Goal: Information Seeking & Learning: Learn about a topic

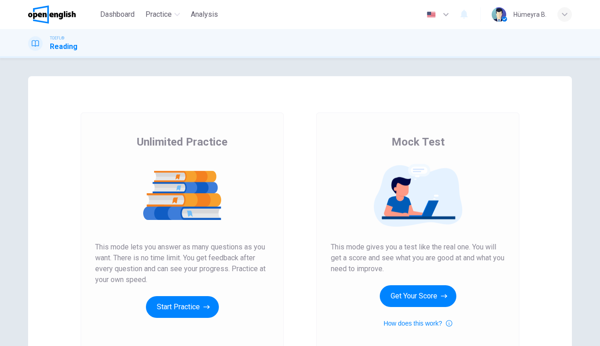
scroll to position [59, 0]
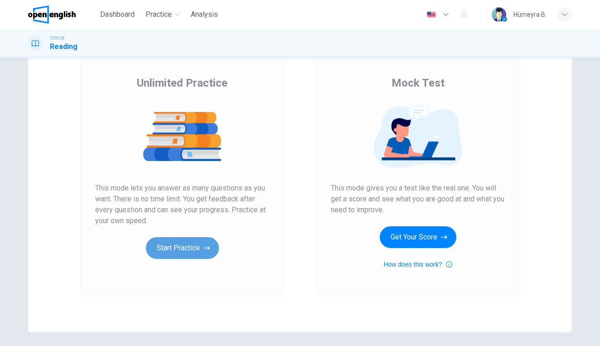
click at [195, 245] on button "Start Practice" at bounding box center [182, 248] width 73 height 22
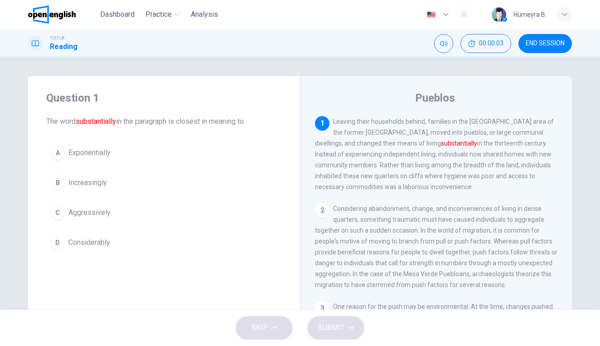
scroll to position [0, 0]
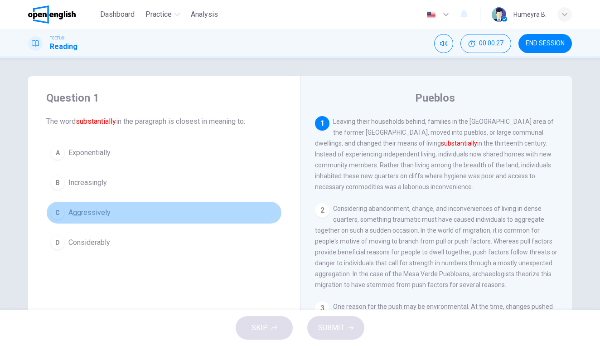
click at [88, 214] on span "Aggressively" at bounding box center [89, 212] width 42 height 11
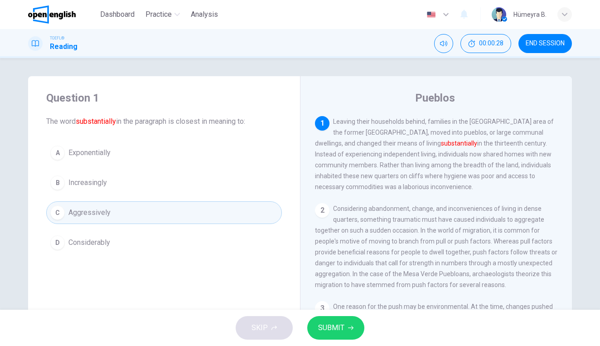
click at [90, 240] on span "Considerably" at bounding box center [89, 242] width 42 height 11
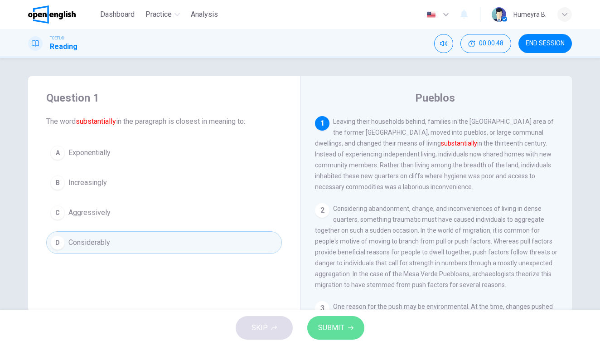
click at [344, 330] on button "SUBMIT" at bounding box center [335, 328] width 57 height 24
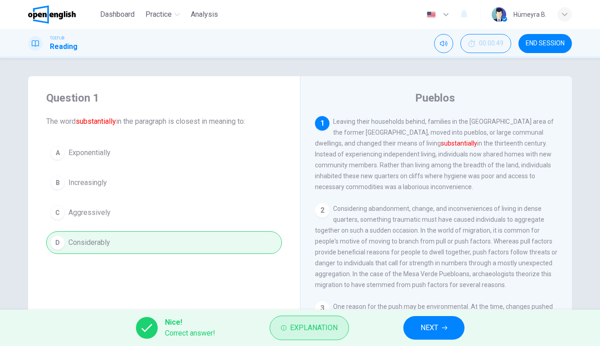
click at [327, 329] on span "Explanation" at bounding box center [314, 327] width 48 height 13
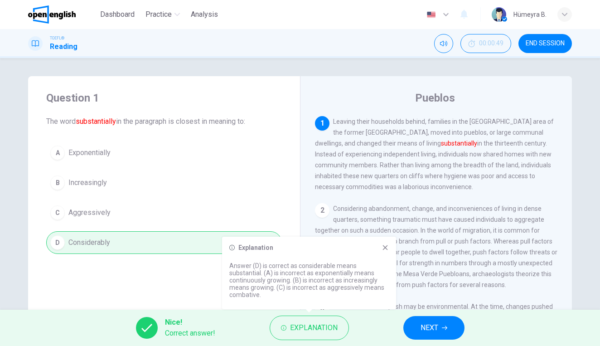
click at [307, 180] on div "Pueblos 1 Leaving their households behind, families in the [GEOGRAPHIC_DATA] ar…" at bounding box center [436, 233] width 272 height 315
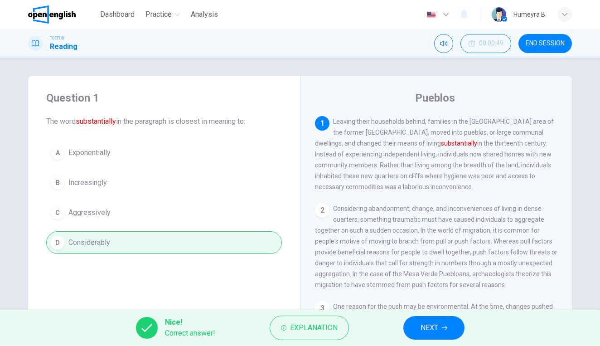
click at [427, 325] on span "NEXT" at bounding box center [430, 327] width 18 height 13
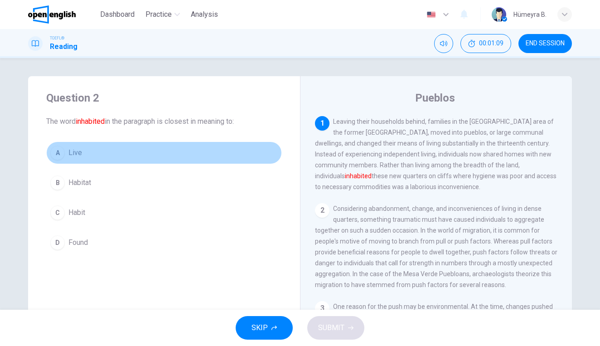
click at [74, 152] on span "Live" at bounding box center [75, 152] width 14 height 11
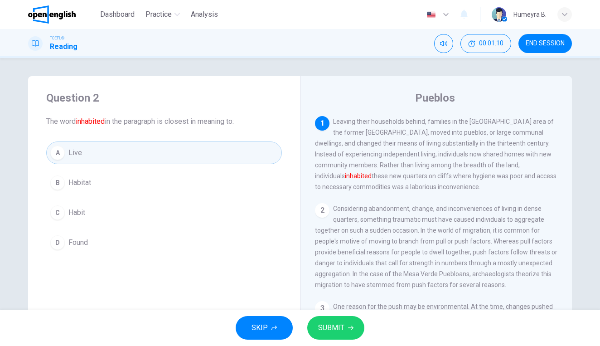
click at [333, 326] on span "SUBMIT" at bounding box center [331, 327] width 26 height 13
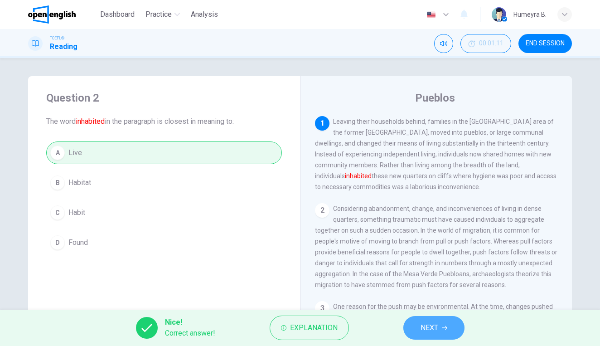
click at [428, 330] on span "NEXT" at bounding box center [430, 327] width 18 height 13
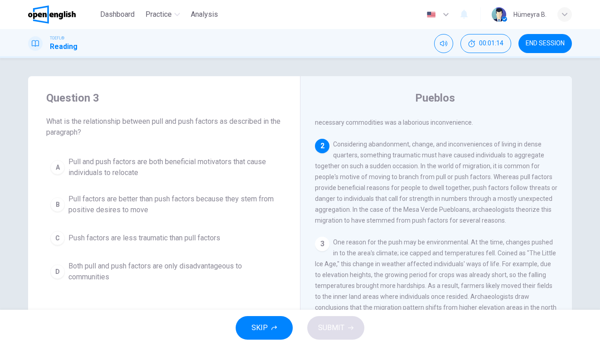
scroll to position [64, 0]
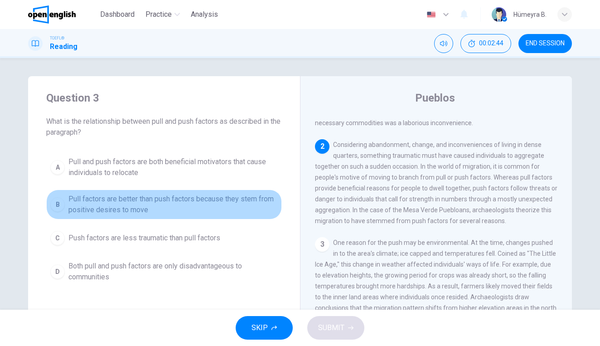
click at [172, 203] on span "Pull factors are better than push factors because they stem from positive desir…" at bounding box center [172, 205] width 209 height 22
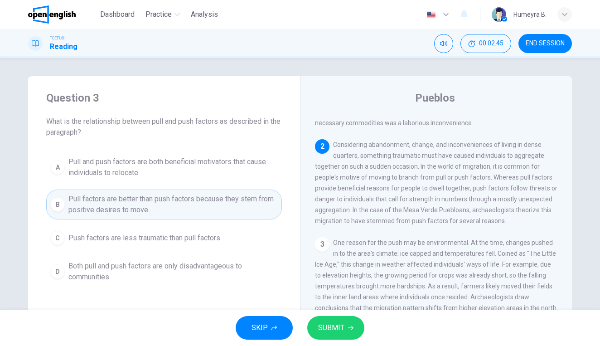
click at [356, 330] on button "SUBMIT" at bounding box center [335, 328] width 57 height 24
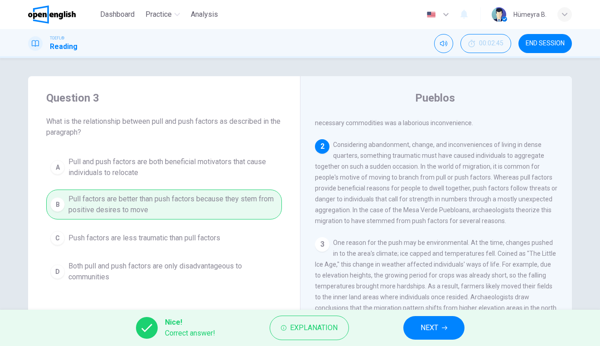
click at [417, 326] on button "NEXT" at bounding box center [433, 328] width 61 height 24
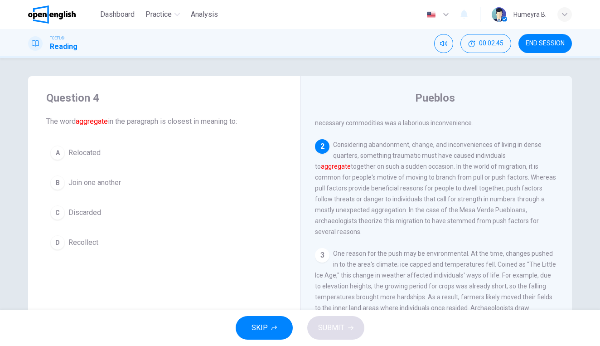
scroll to position [87, 0]
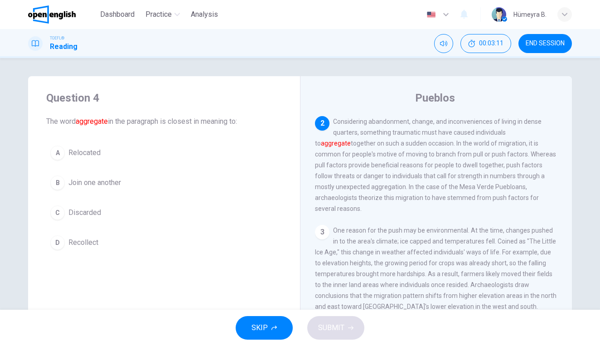
click at [91, 149] on span "Relocated" at bounding box center [84, 152] width 32 height 11
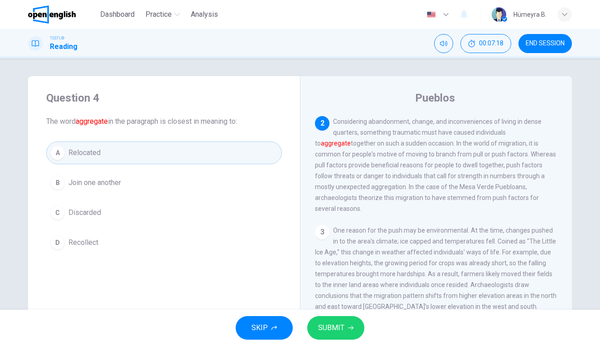
click at [93, 241] on span "Recollect" at bounding box center [83, 242] width 30 height 11
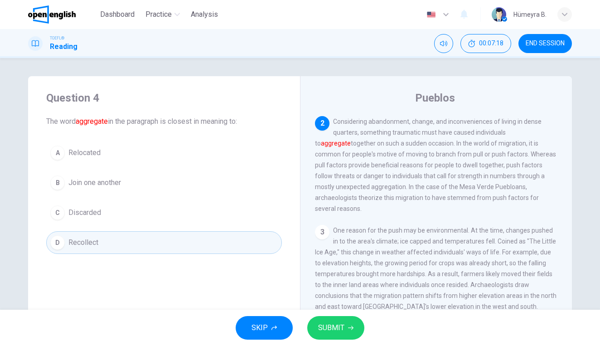
click at [104, 173] on button "B Join one another" at bounding box center [164, 182] width 236 height 23
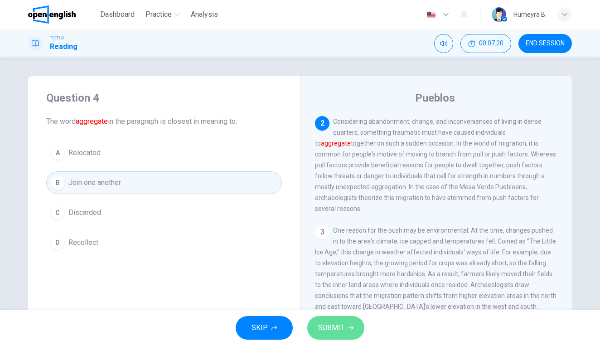
click at [338, 325] on span "SUBMIT" at bounding box center [331, 327] width 26 height 13
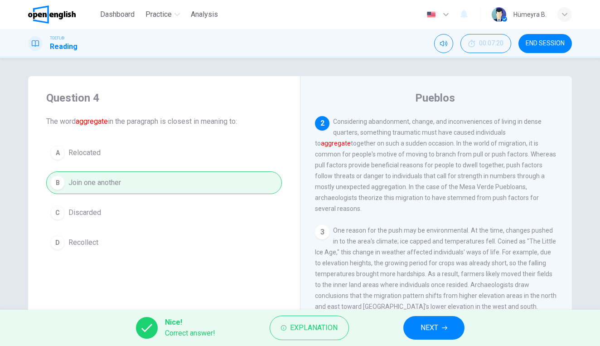
click at [433, 326] on span "NEXT" at bounding box center [430, 327] width 18 height 13
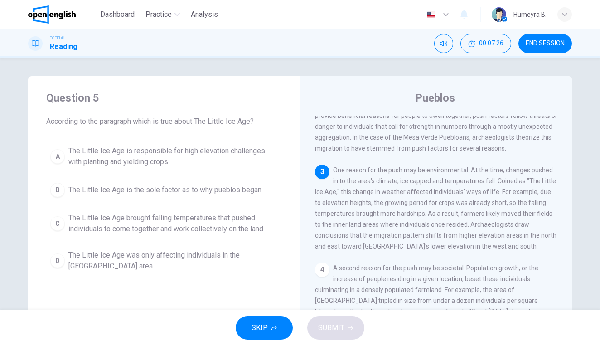
scroll to position [137, 0]
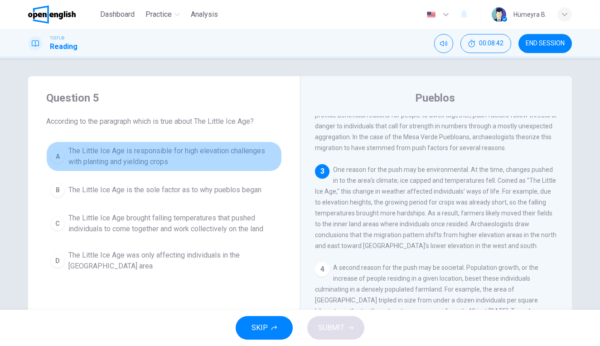
click at [156, 160] on span "The Little Ice Age is responsible for high elevation challenges with planting a…" at bounding box center [172, 156] width 209 height 22
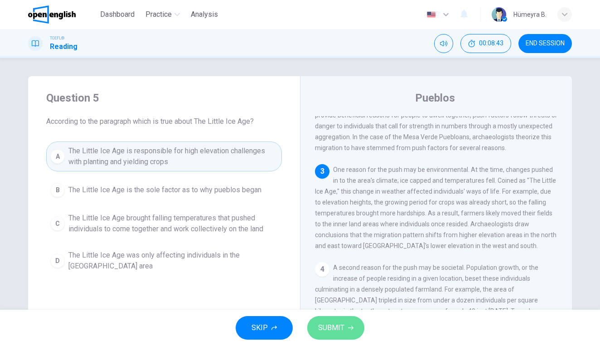
click at [334, 328] on span "SUBMIT" at bounding box center [331, 327] width 26 height 13
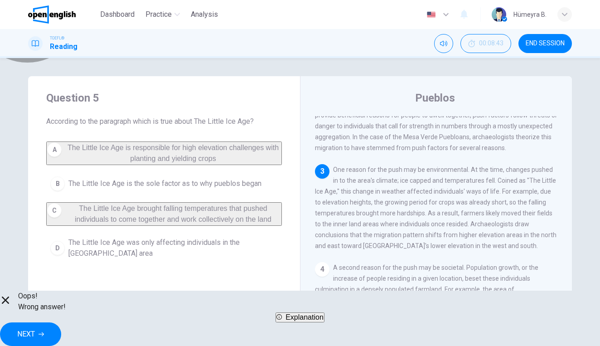
click at [296, 321] on span "Explanation" at bounding box center [305, 317] width 38 height 8
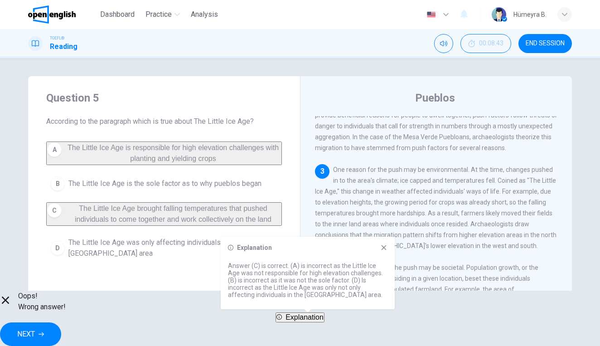
click at [302, 189] on div "Pueblos 1 Leaving their households behind, families in the [GEOGRAPHIC_DATA] ar…" at bounding box center [436, 233] width 272 height 315
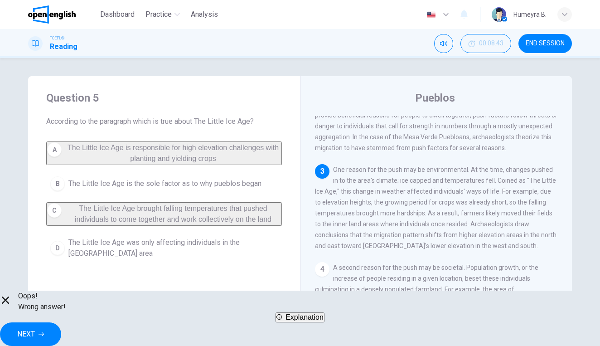
drag, startPoint x: 334, startPoint y: 170, endPoint x: 356, endPoint y: 188, distance: 28.3
click at [354, 186] on div "3 One reason for the push may be environmental. At the time, changes pushed in …" at bounding box center [436, 207] width 243 height 87
click at [61, 322] on button "NEXT" at bounding box center [30, 334] width 61 height 24
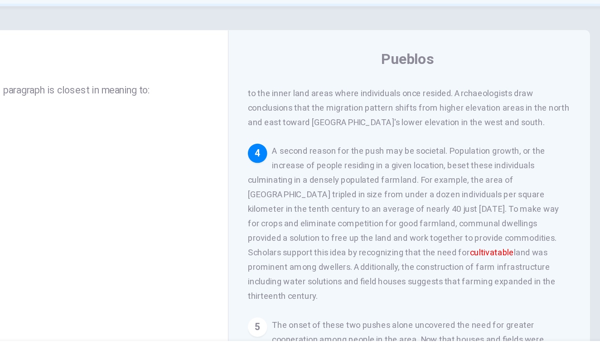
scroll to position [240, 0]
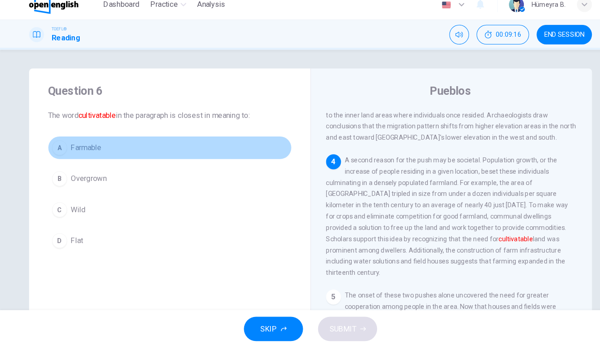
click at [77, 148] on span "Farmable" at bounding box center [82, 152] width 29 height 11
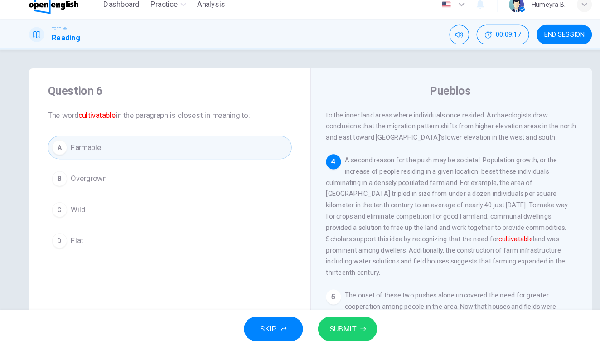
click at [333, 316] on button "SUBMIT" at bounding box center [335, 328] width 57 height 24
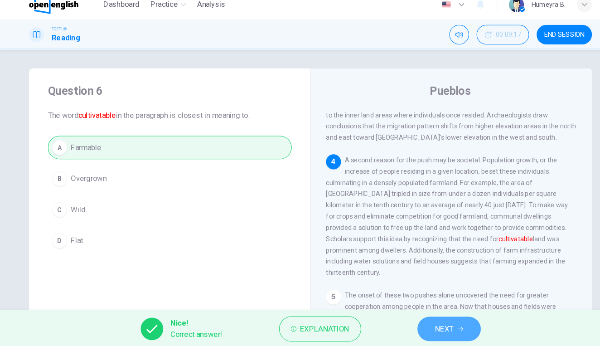
click at [428, 321] on span "NEXT" at bounding box center [430, 327] width 18 height 13
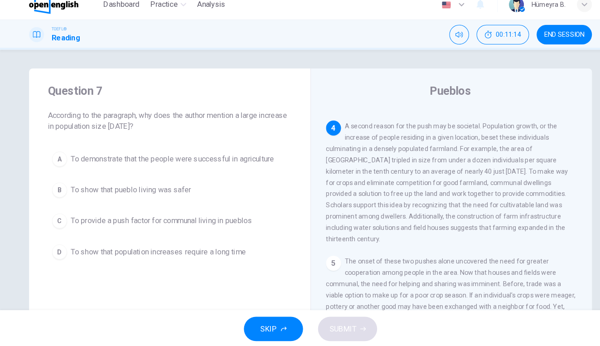
click at [224, 158] on span "To demonstrate that the people were successful in agriculture" at bounding box center [166, 163] width 196 height 11
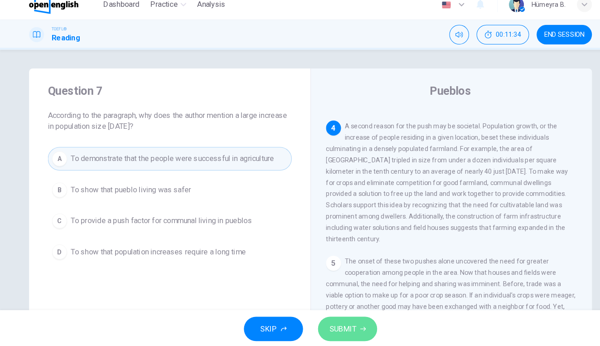
click at [319, 321] on span "SUBMIT" at bounding box center [331, 327] width 26 height 13
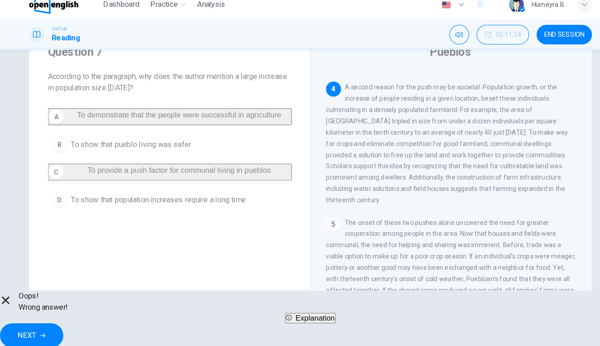
scroll to position [39, 0]
